Goal: Information Seeking & Learning: Learn about a topic

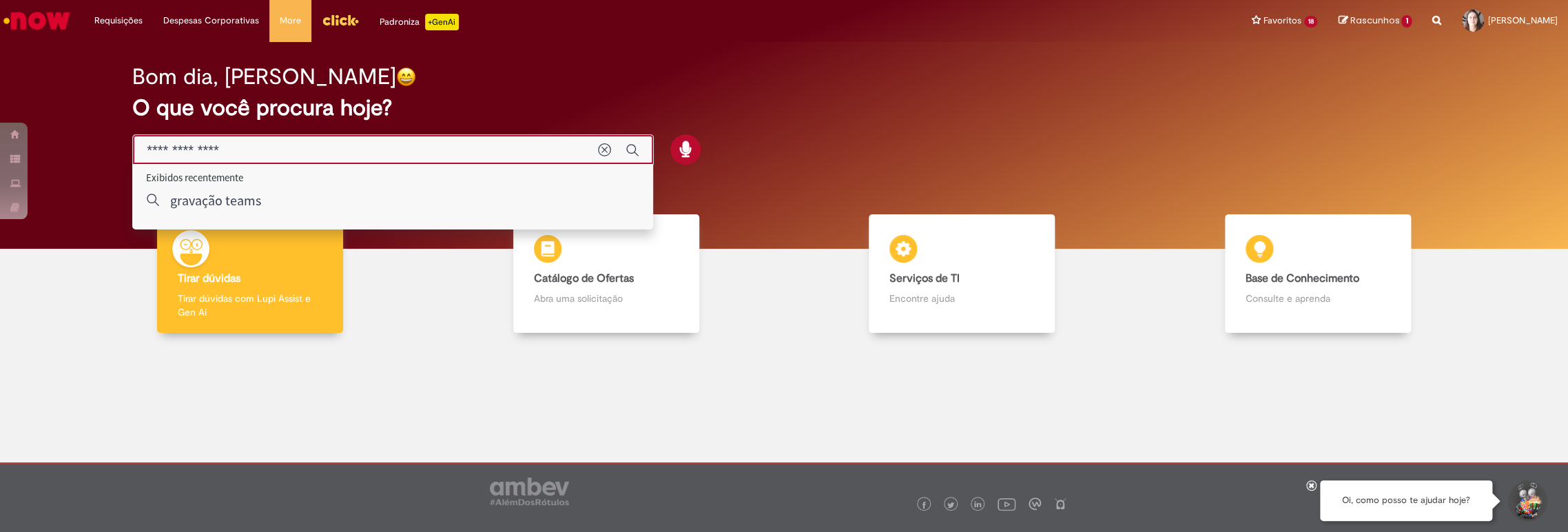
type input "**********"
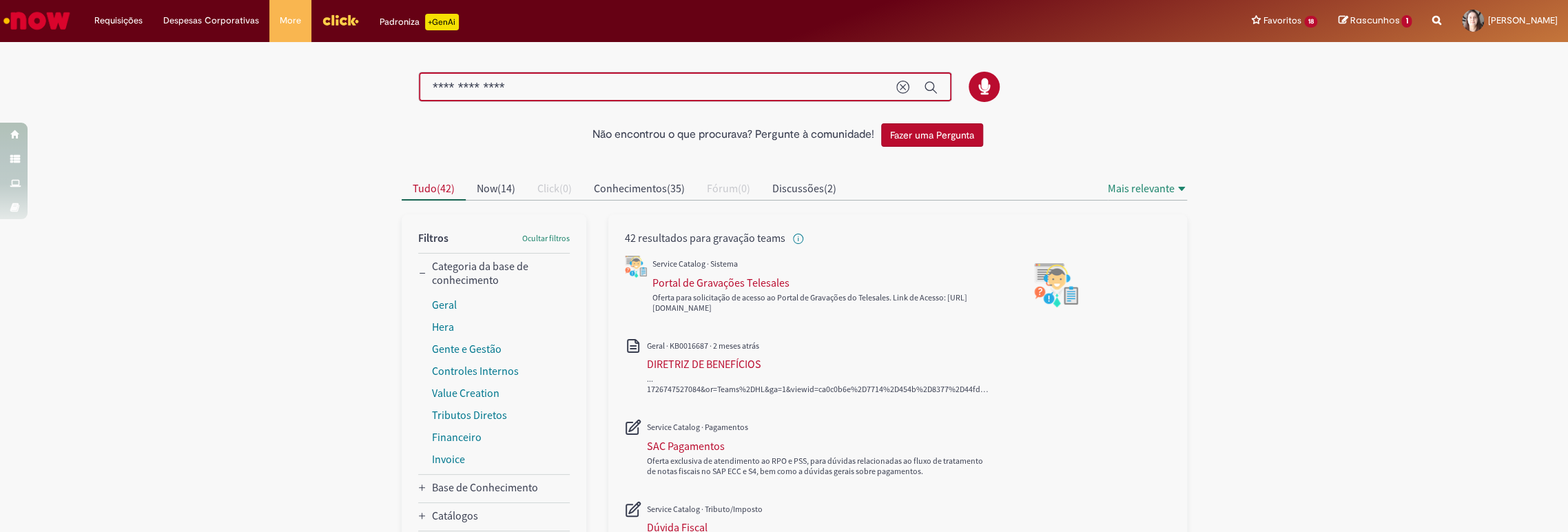
drag, startPoint x: 551, startPoint y: 81, endPoint x: 261, endPoint y: 52, distance: 291.4
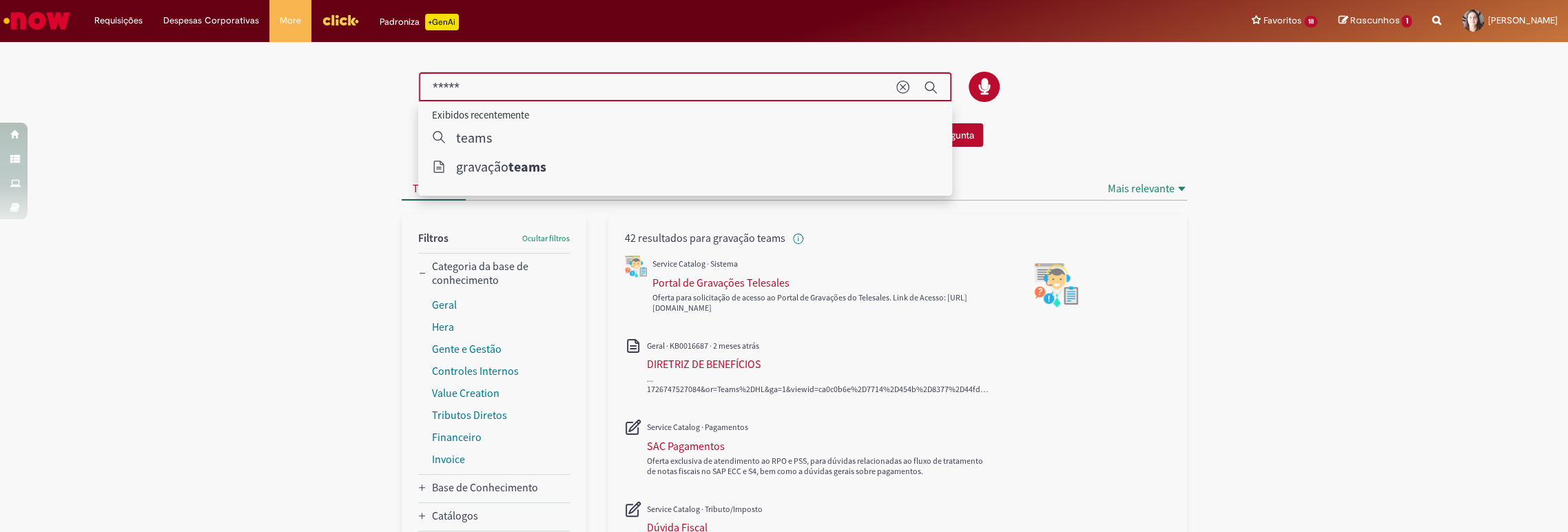
type input "*****"
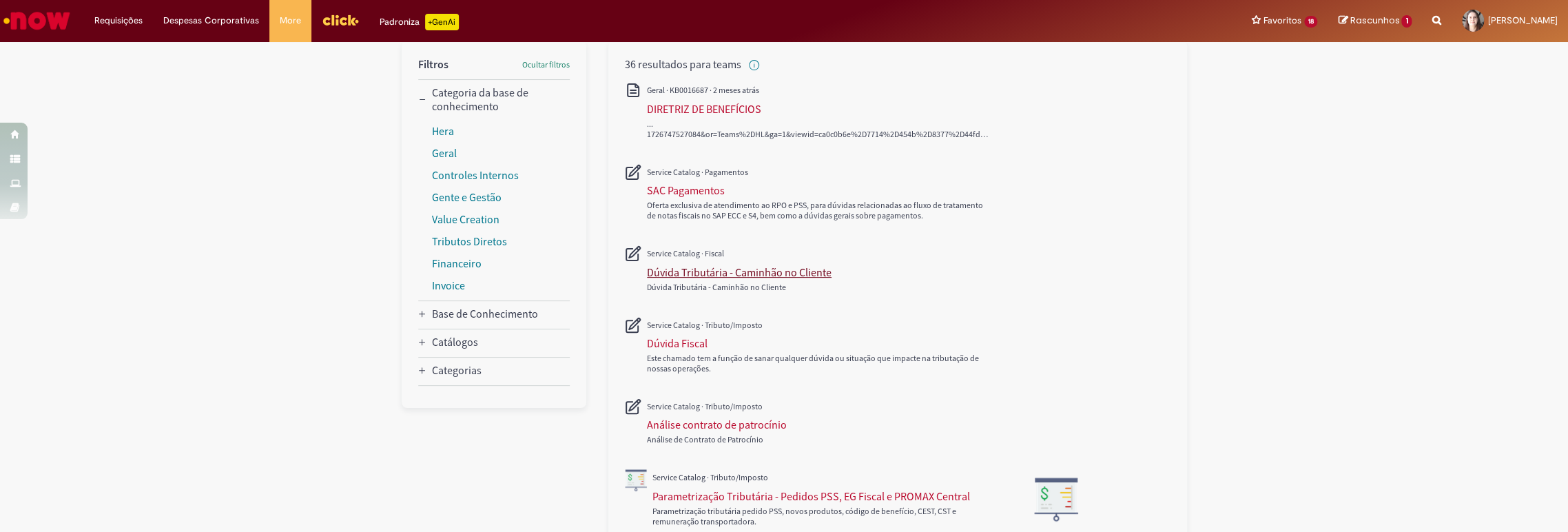
scroll to position [97, 0]
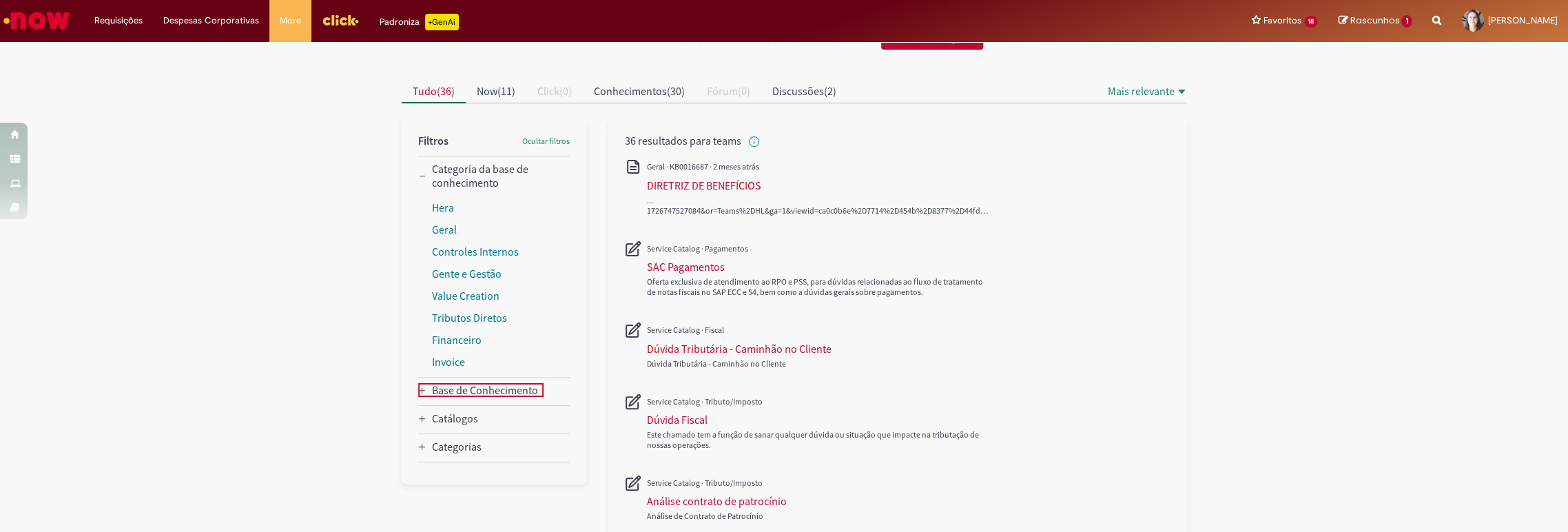
click at [418, 385] on div "Base de Conhecimento" at bounding box center [422, 390] width 8 height 11
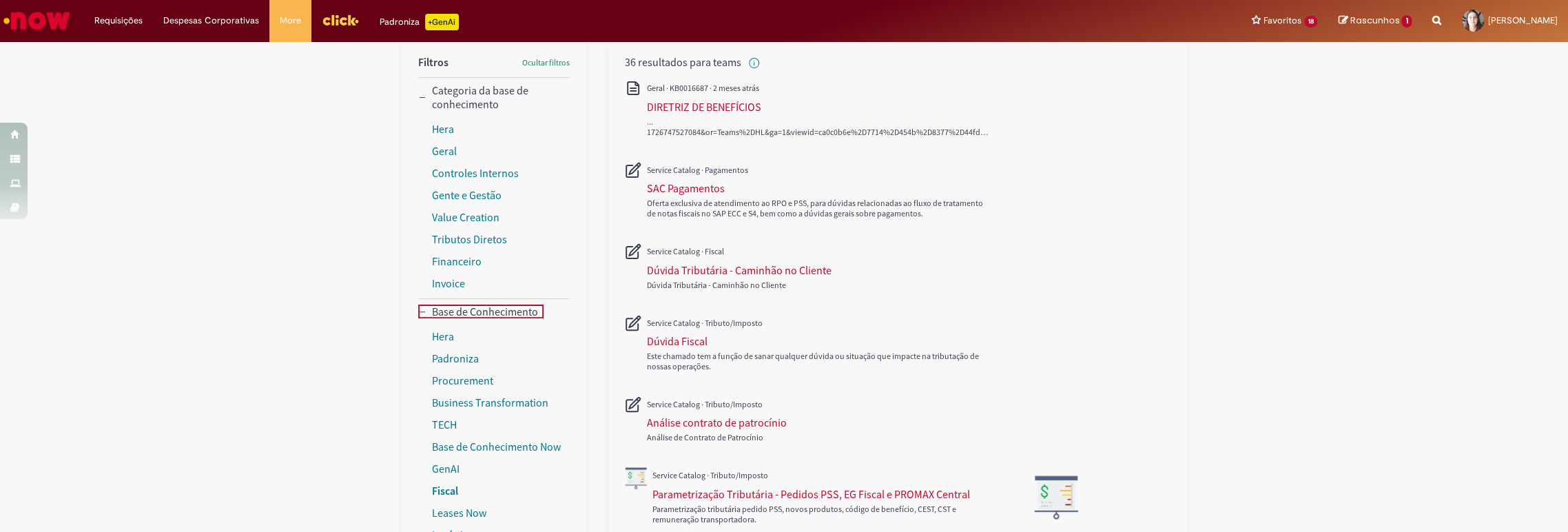
scroll to position [250, 0]
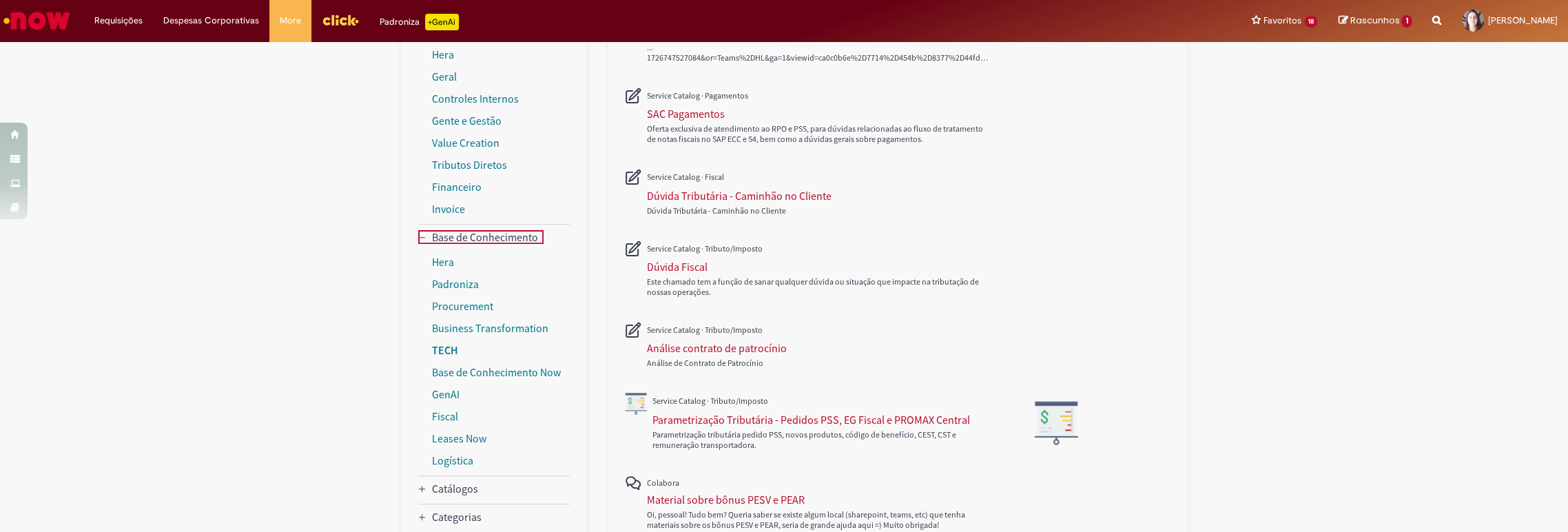
click at [437, 351] on link "TECH" at bounding box center [445, 350] width 27 height 14
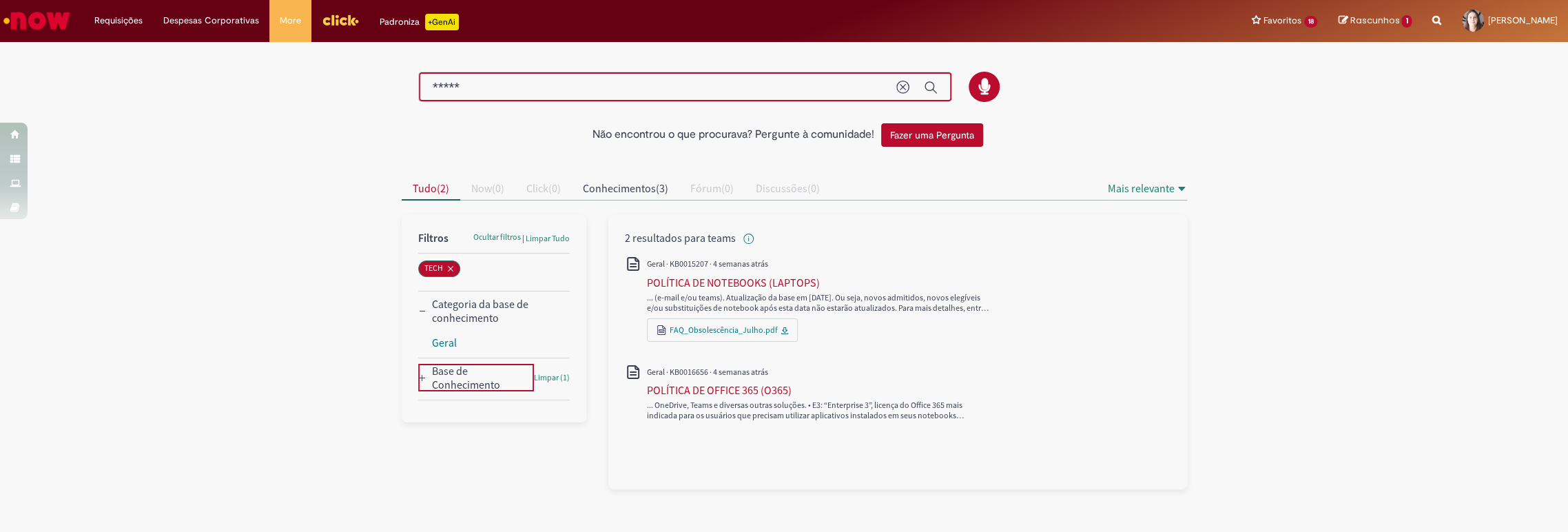
click at [424, 377] on icon "Base de Conhecimento" at bounding box center [422, 378] width 8 height 8
click at [51, 21] on img "Ir para a Homepage" at bounding box center [37, 20] width 71 height 27
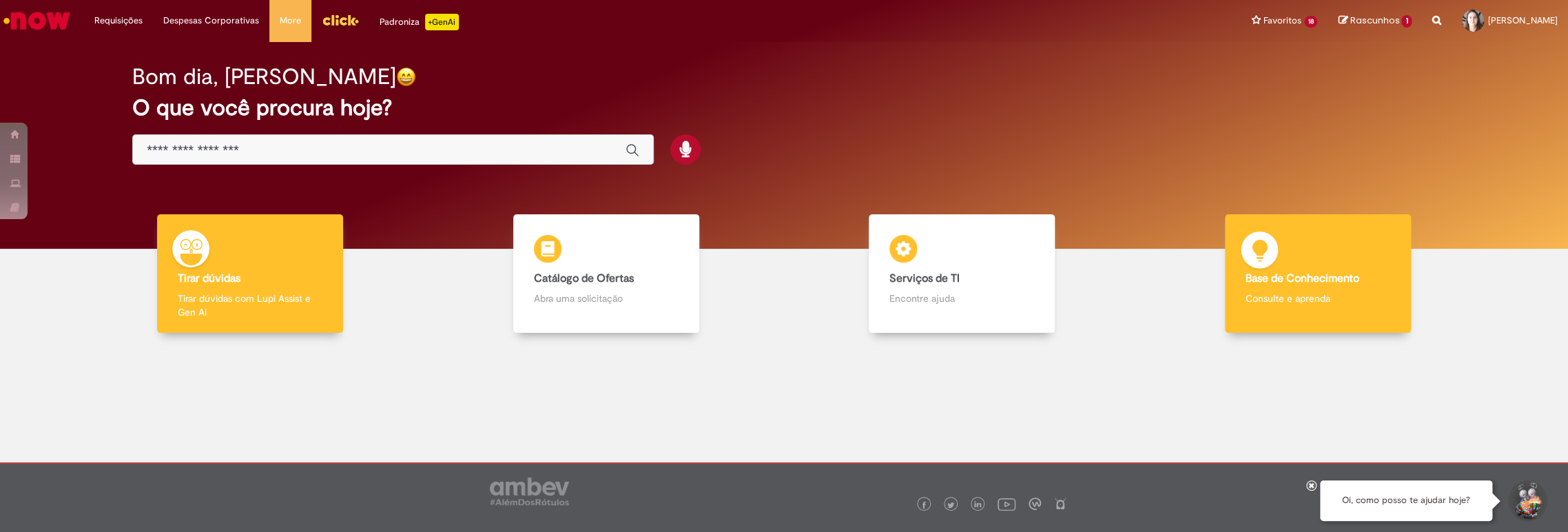
click at [1308, 309] on div "Base de Conhecimento Base de Conhecimento Consulte e aprenda" at bounding box center [1317, 273] width 186 height 119
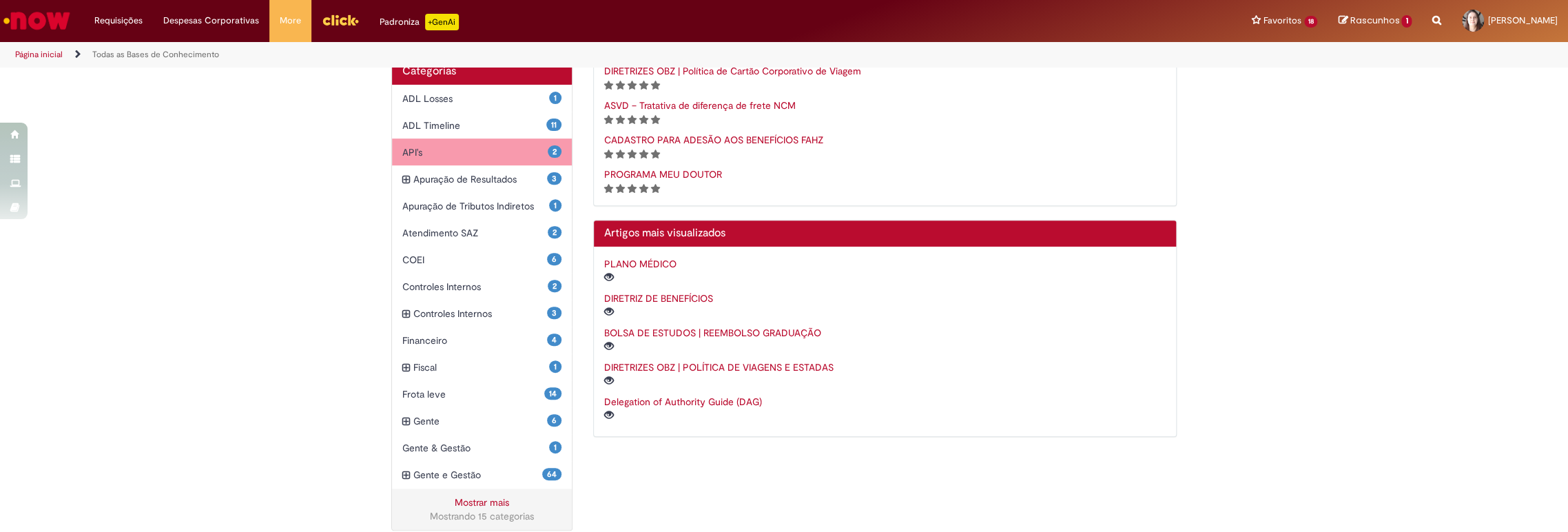
scroll to position [341, 0]
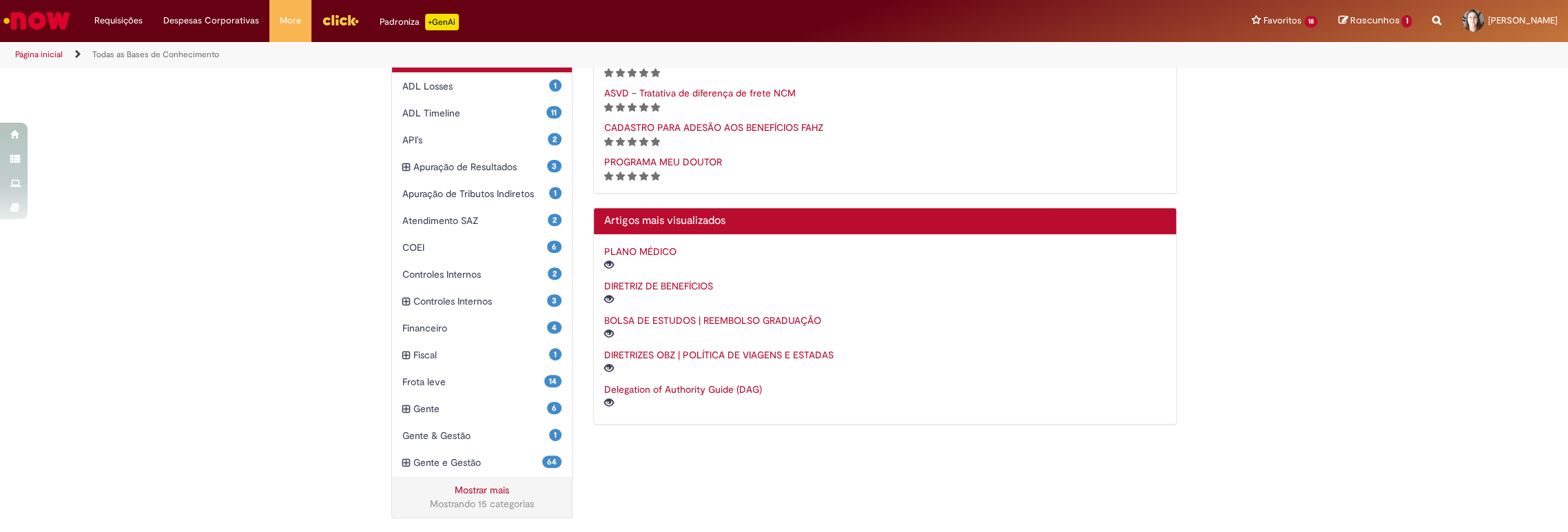
click at [468, 490] on link "Mostrar mais" at bounding box center [482, 490] width 55 height 12
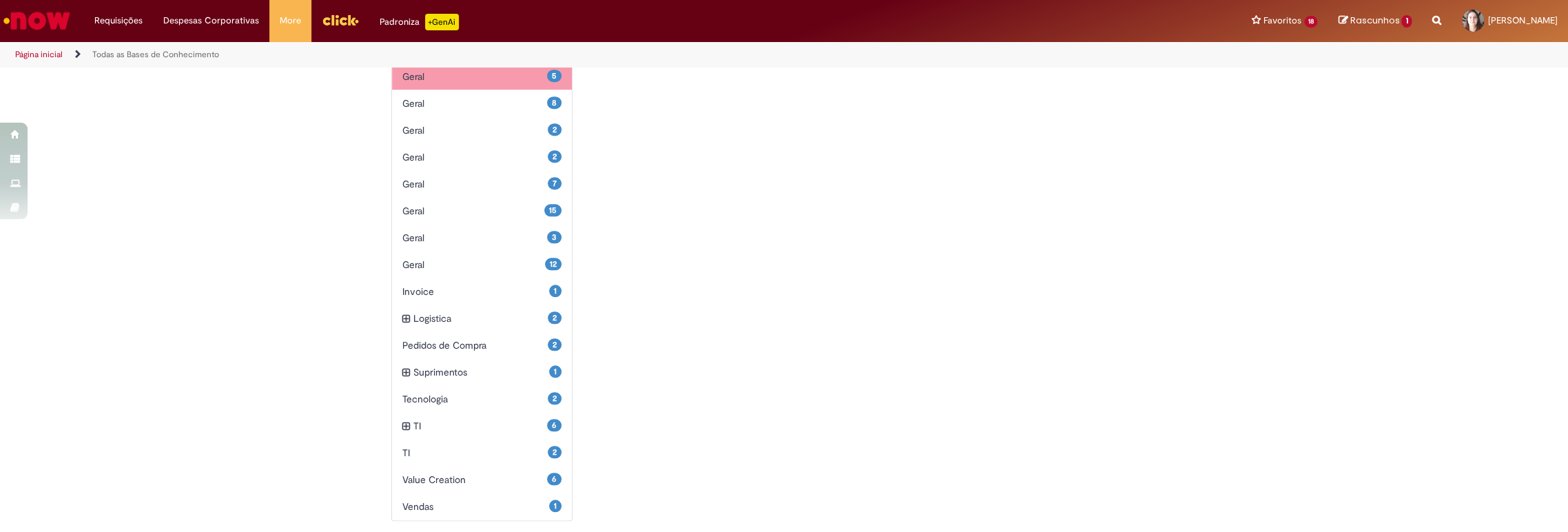
scroll to position [782, 0]
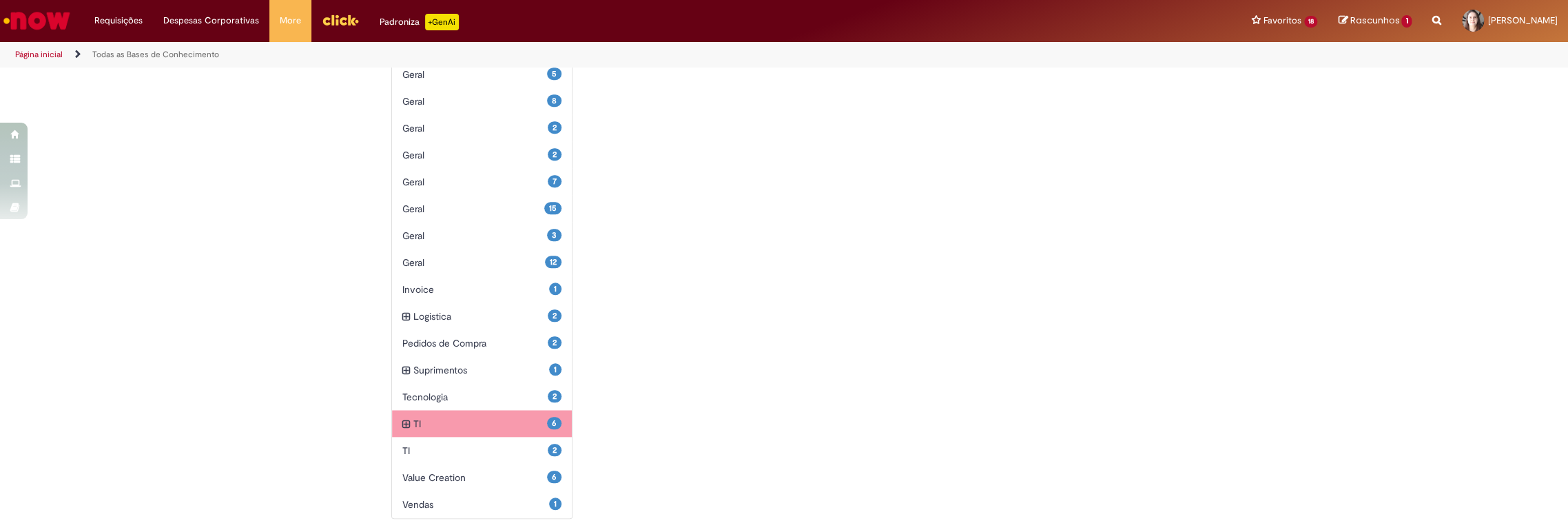
click at [460, 421] on span "TI Itens" at bounding box center [480, 423] width 134 height 14
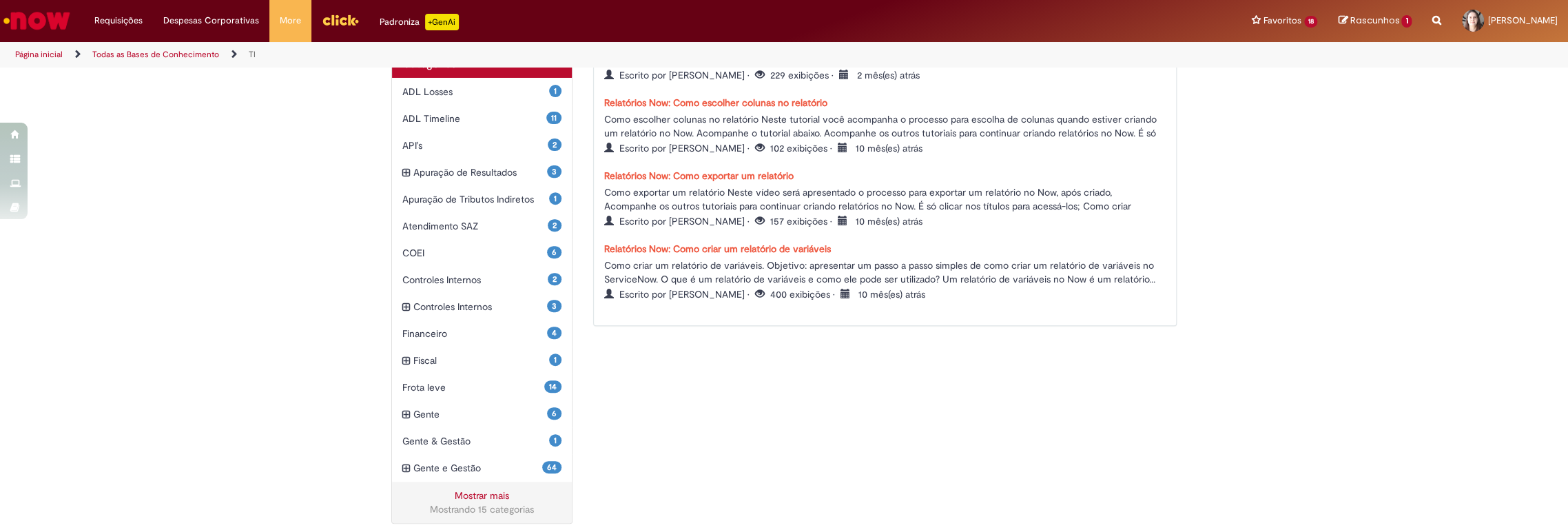
scroll to position [341, 0]
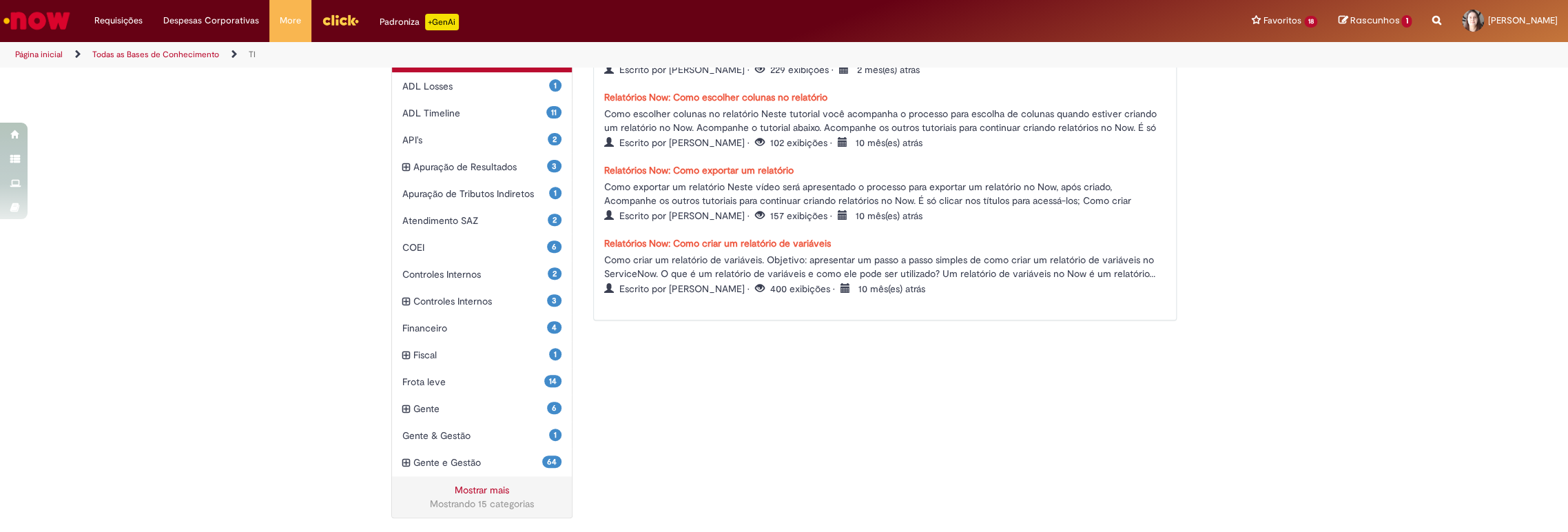
click at [462, 490] on link "Mostrar mais" at bounding box center [482, 490] width 55 height 12
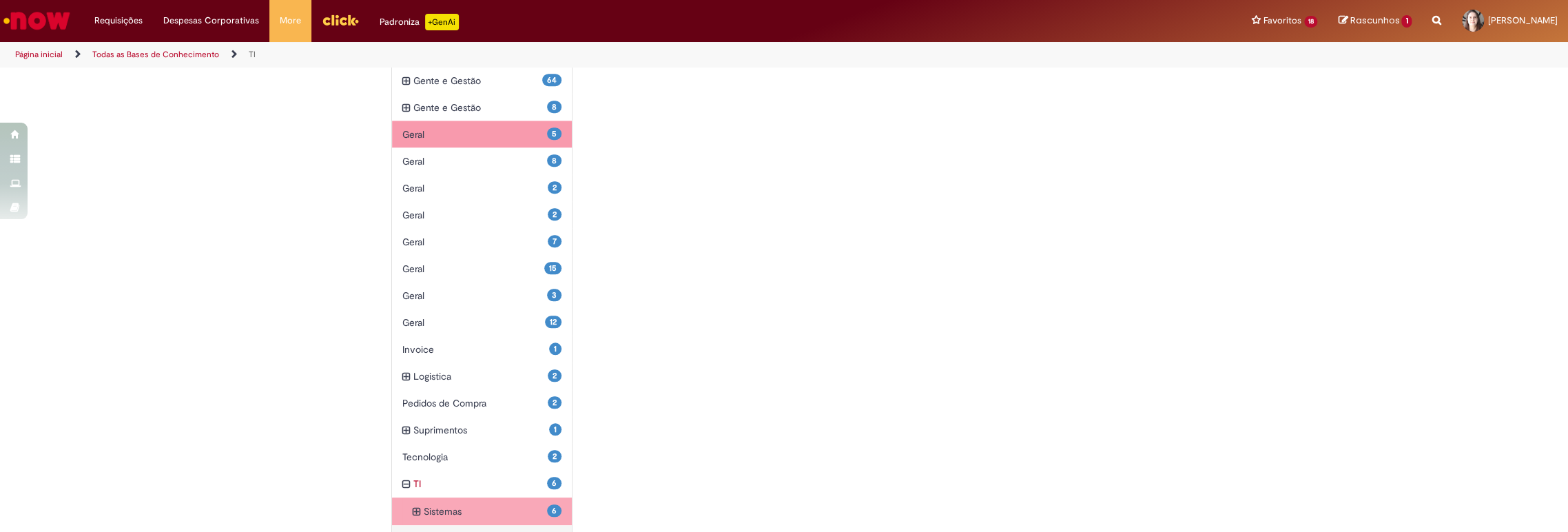
scroll to position [771, 0]
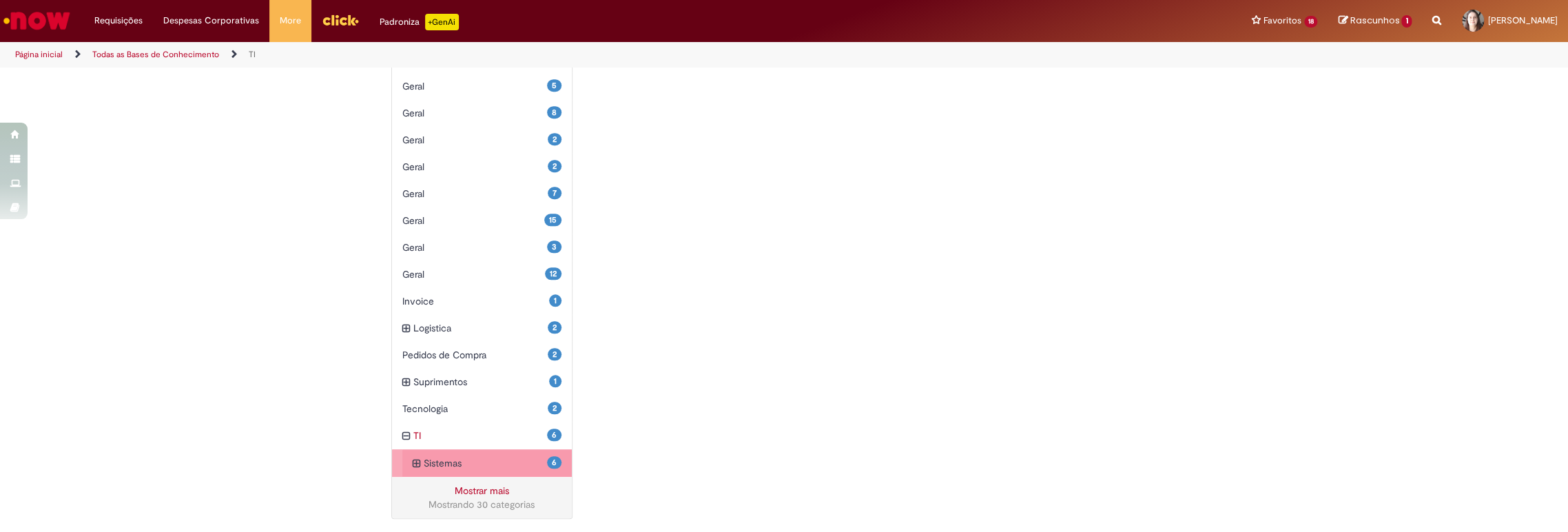
click at [413, 461] on icon "expandir categoria Sistemas" at bounding box center [416, 464] width 8 height 15
click at [416, 463] on div "6 ServiceNow SAZ Itens" at bounding box center [492, 462] width 159 height 27
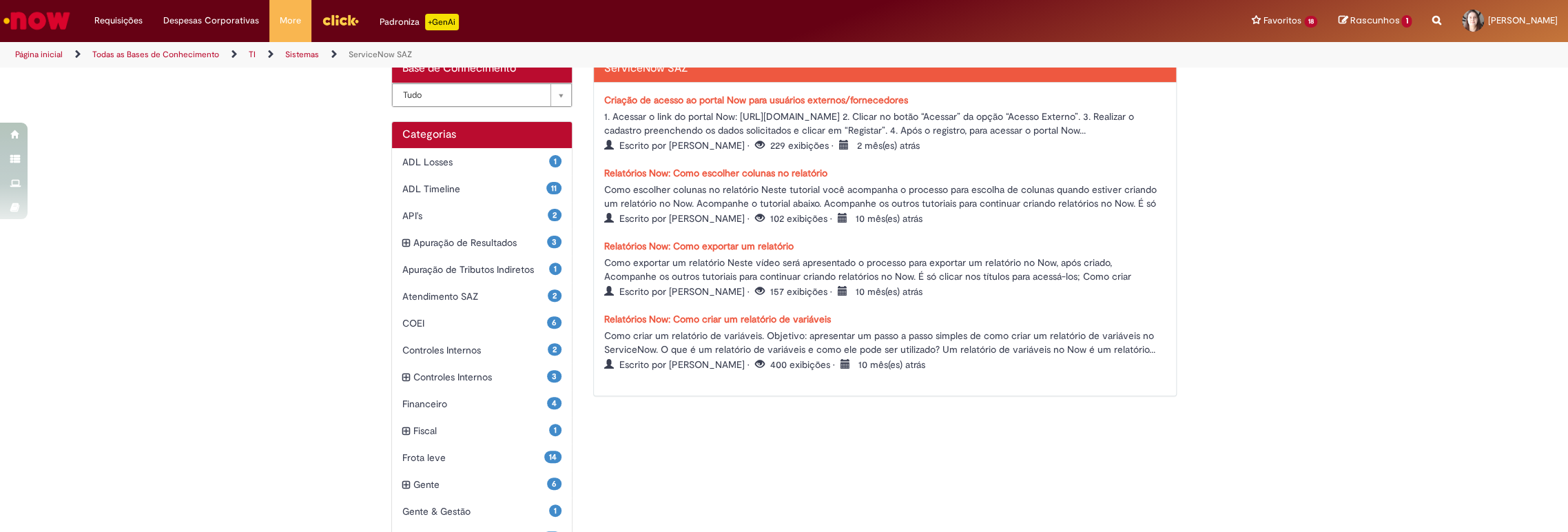
scroll to position [341, 0]
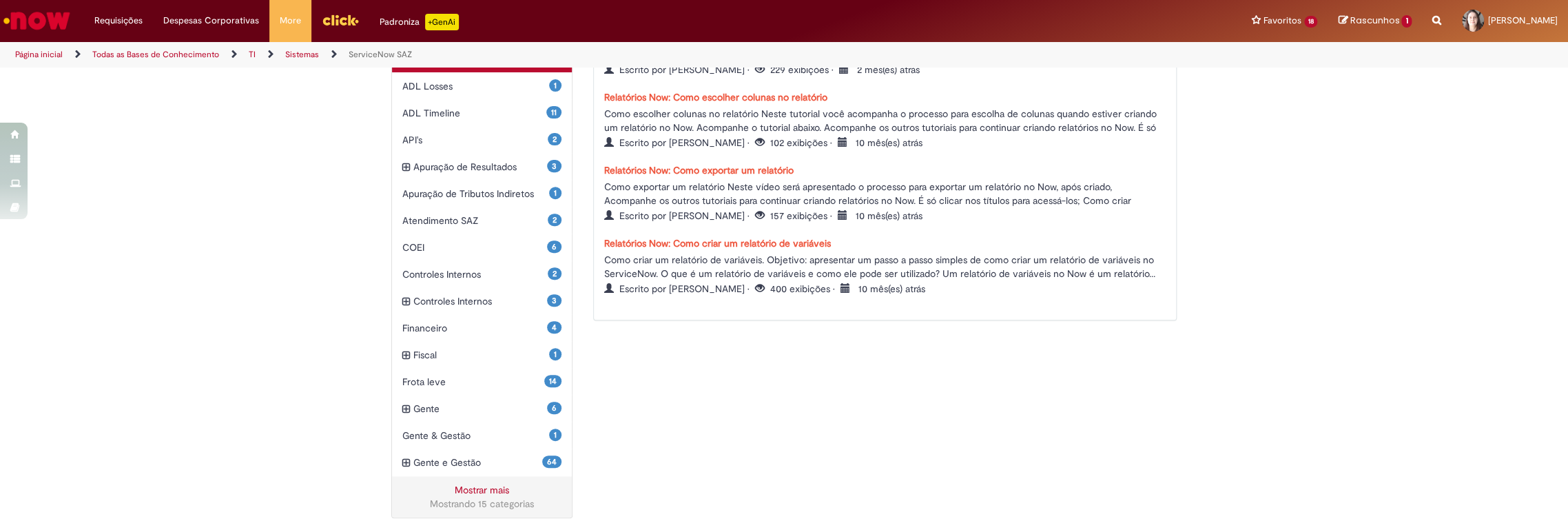
click at [467, 494] on link "Mostrar mais" at bounding box center [482, 490] width 55 height 12
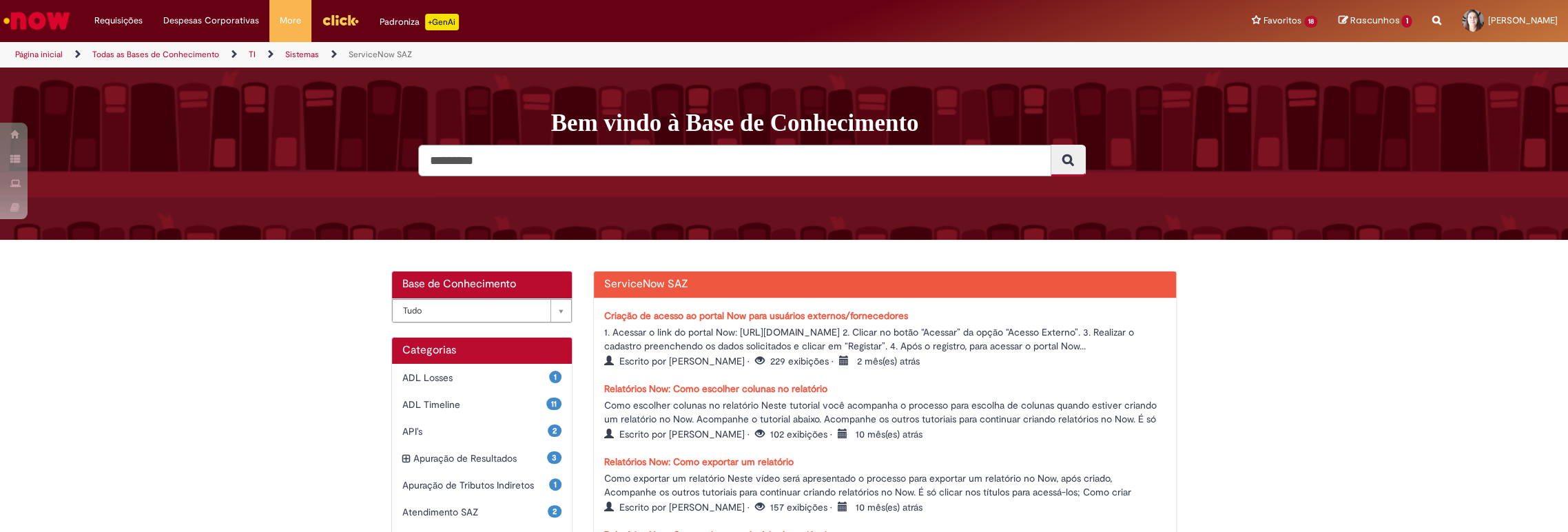
scroll to position [77, 0]
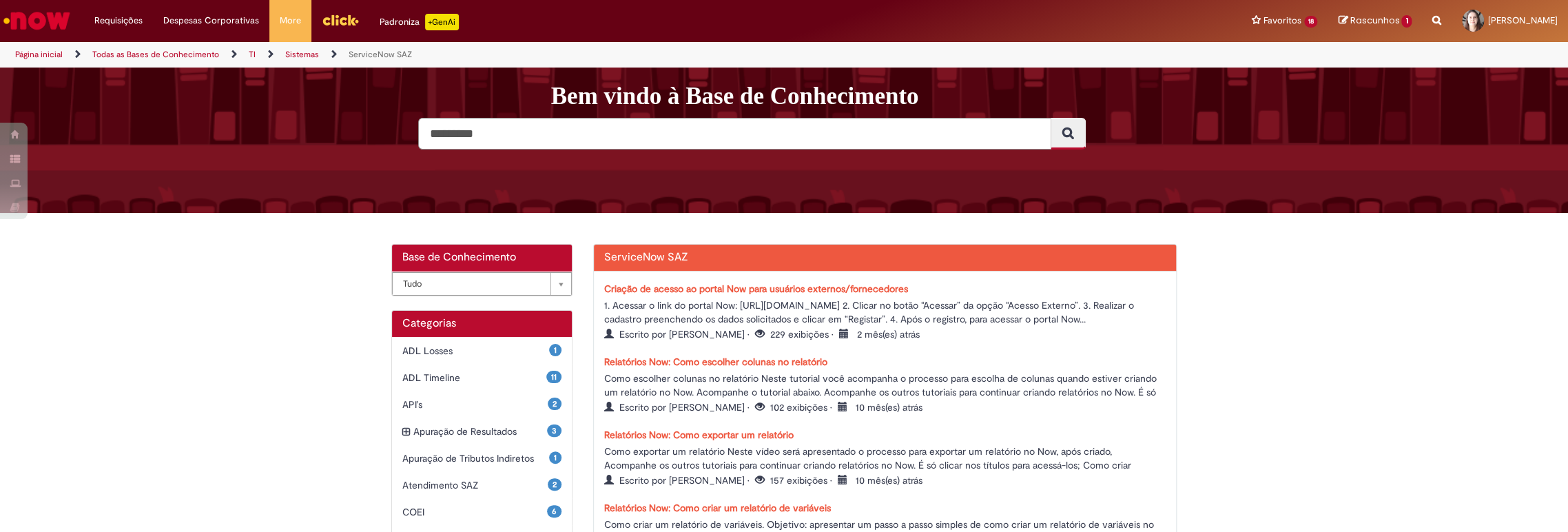
click at [498, 137] on input "Pesquisar" at bounding box center [734, 134] width 633 height 32
type input "*****"
click at [1051, 118] on button "Pesquisar" at bounding box center [1068, 134] width 35 height 32
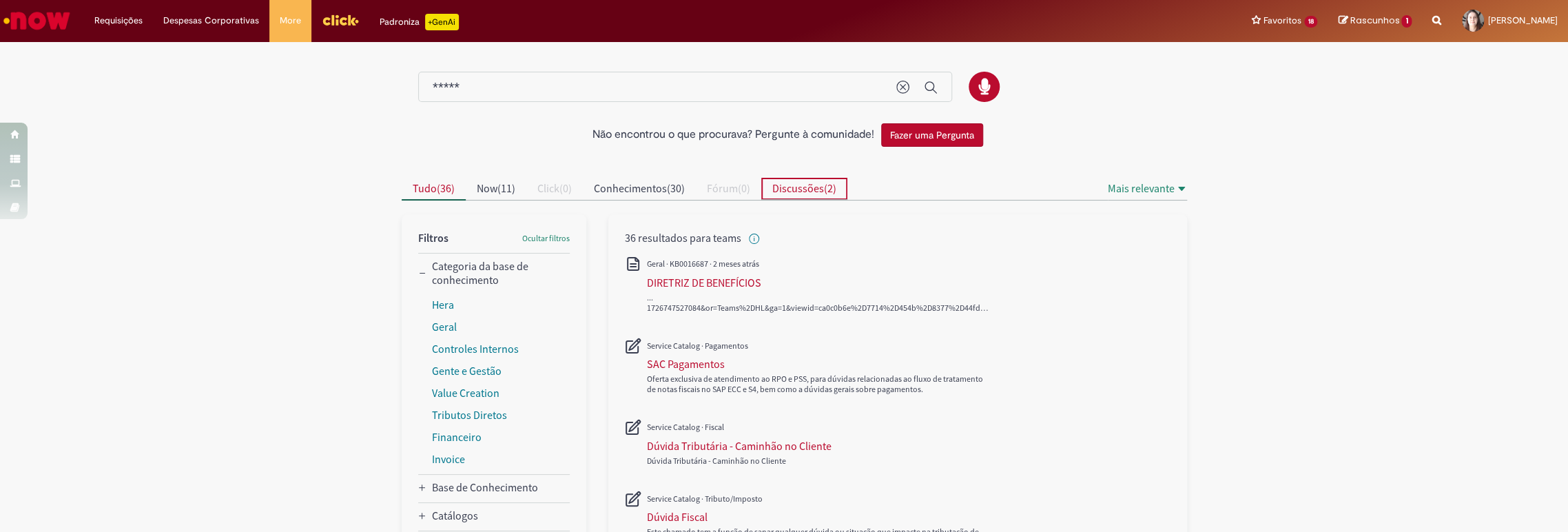
click at [799, 184] on span "Discussões" at bounding box center [798, 188] width 52 height 14
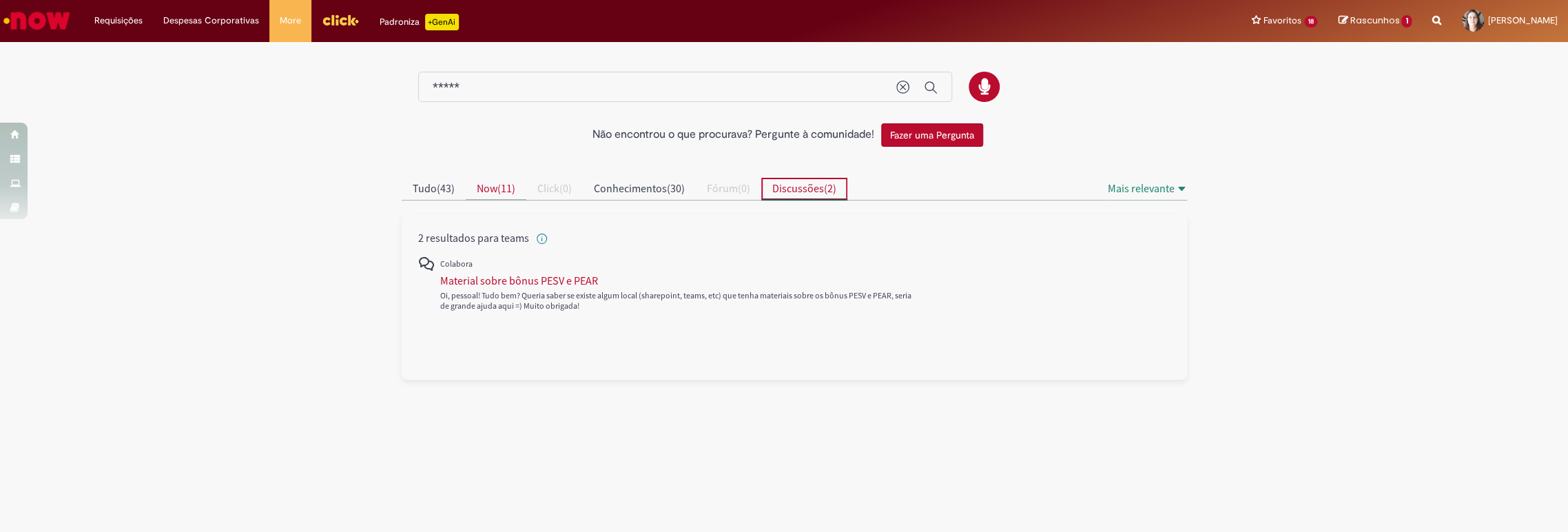
click at [497, 187] on span "Now" at bounding box center [486, 188] width 20 height 14
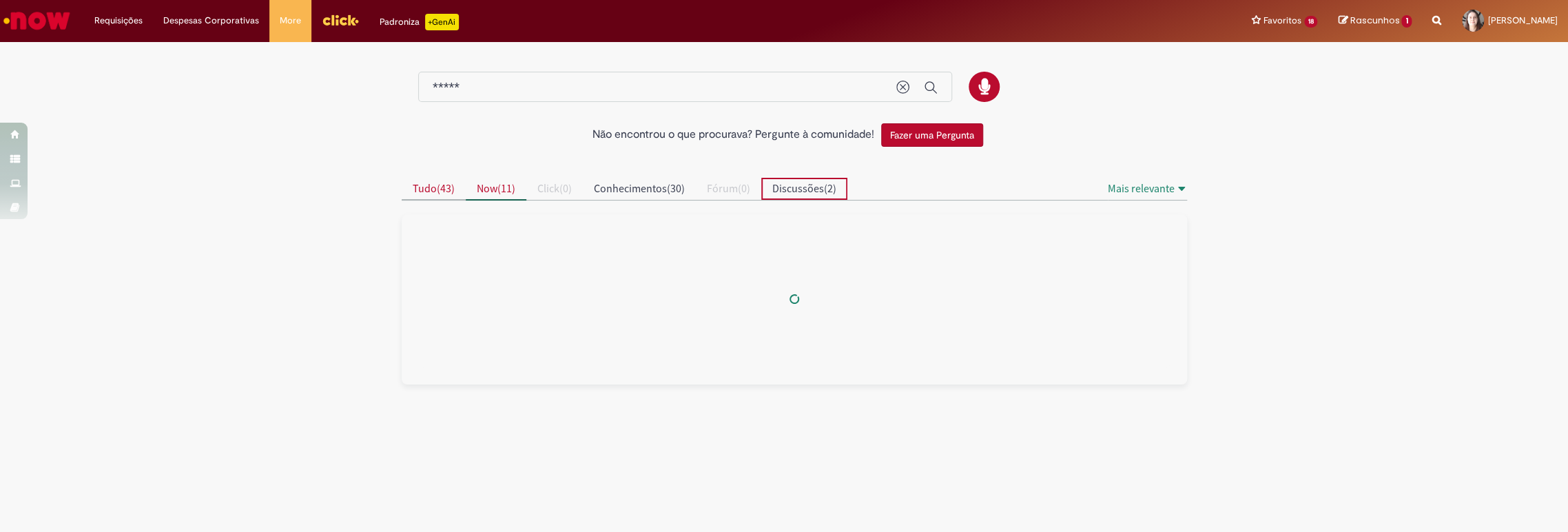
click at [433, 181] on span "Tudo" at bounding box center [425, 188] width 24 height 14
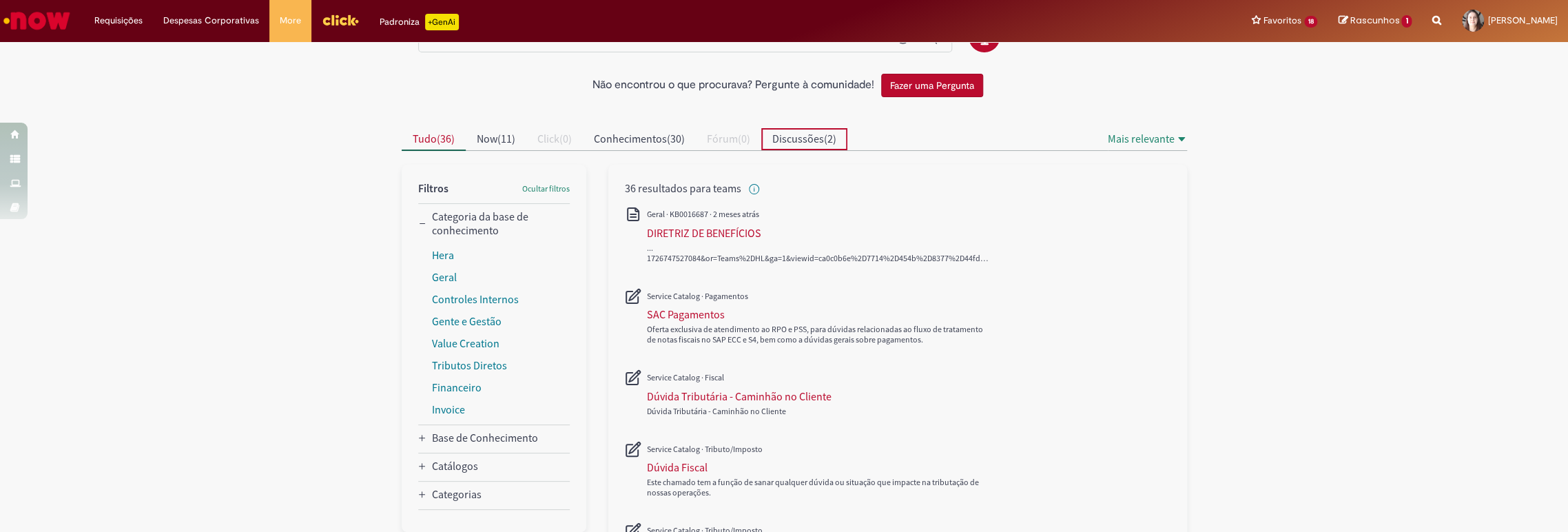
scroll to position [153, 0]
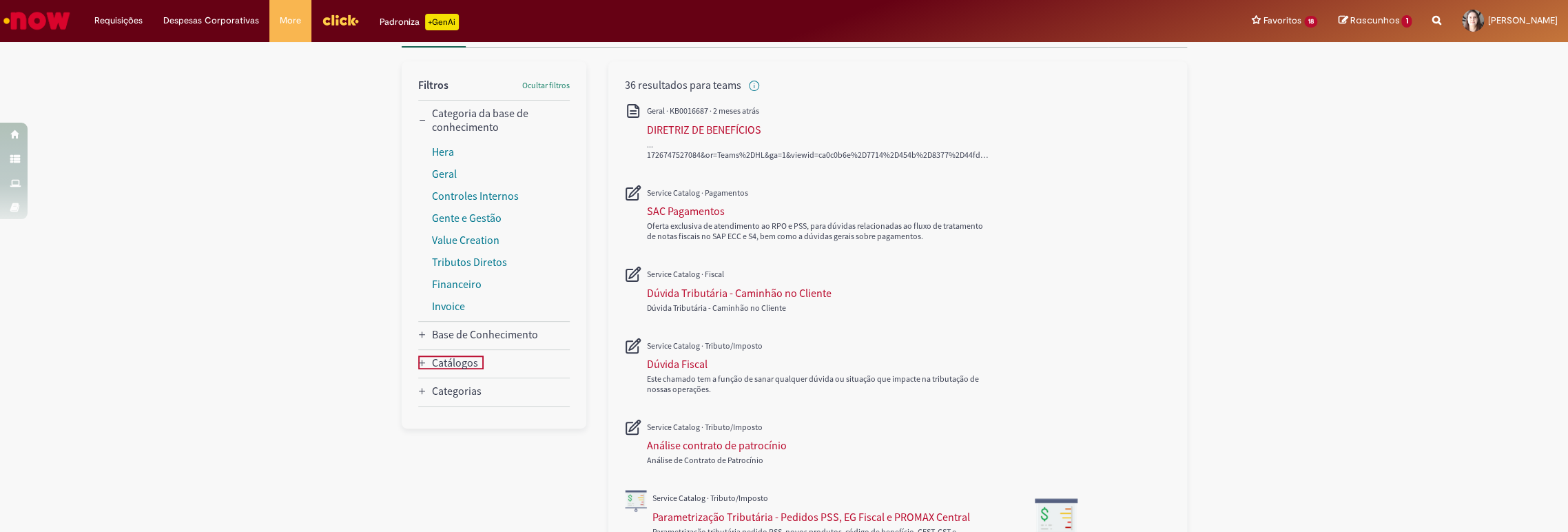
click at [418, 359] on icon "Catálogos" at bounding box center [422, 363] width 8 height 8
click at [475, 390] on link "Service Catalog" at bounding box center [467, 387] width 72 height 14
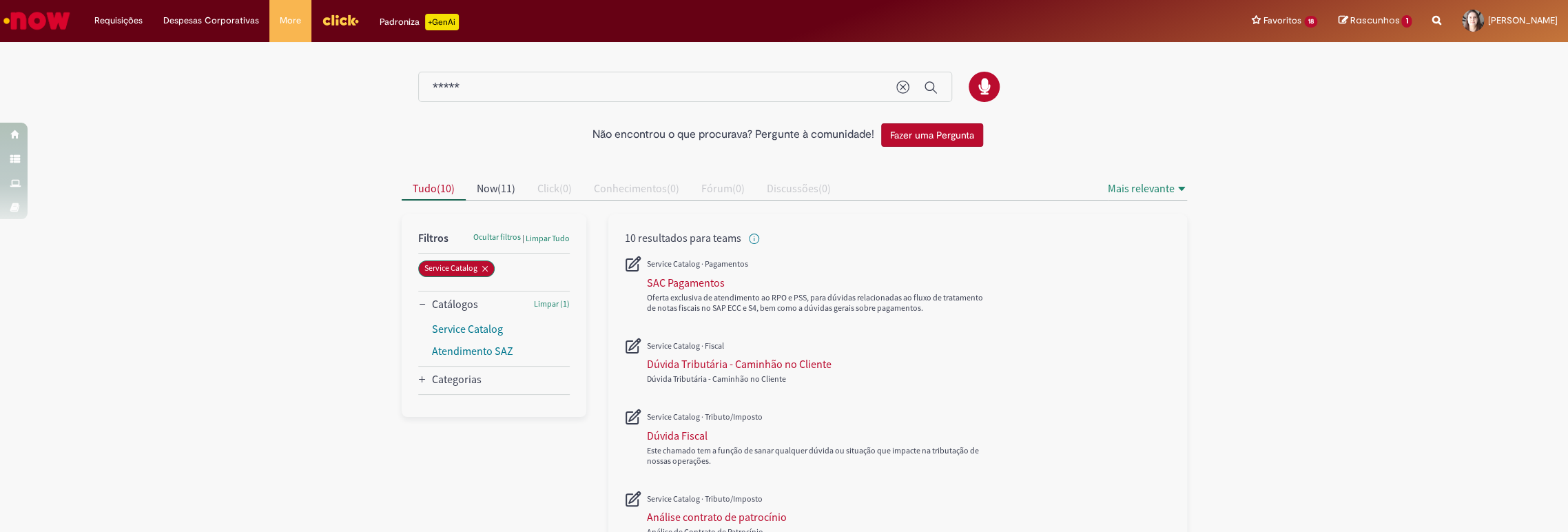
click at [322, 11] on img "Menu Cabeçalho" at bounding box center [340, 20] width 37 height 20
